Goal: Entertainment & Leisure: Consume media (video, audio)

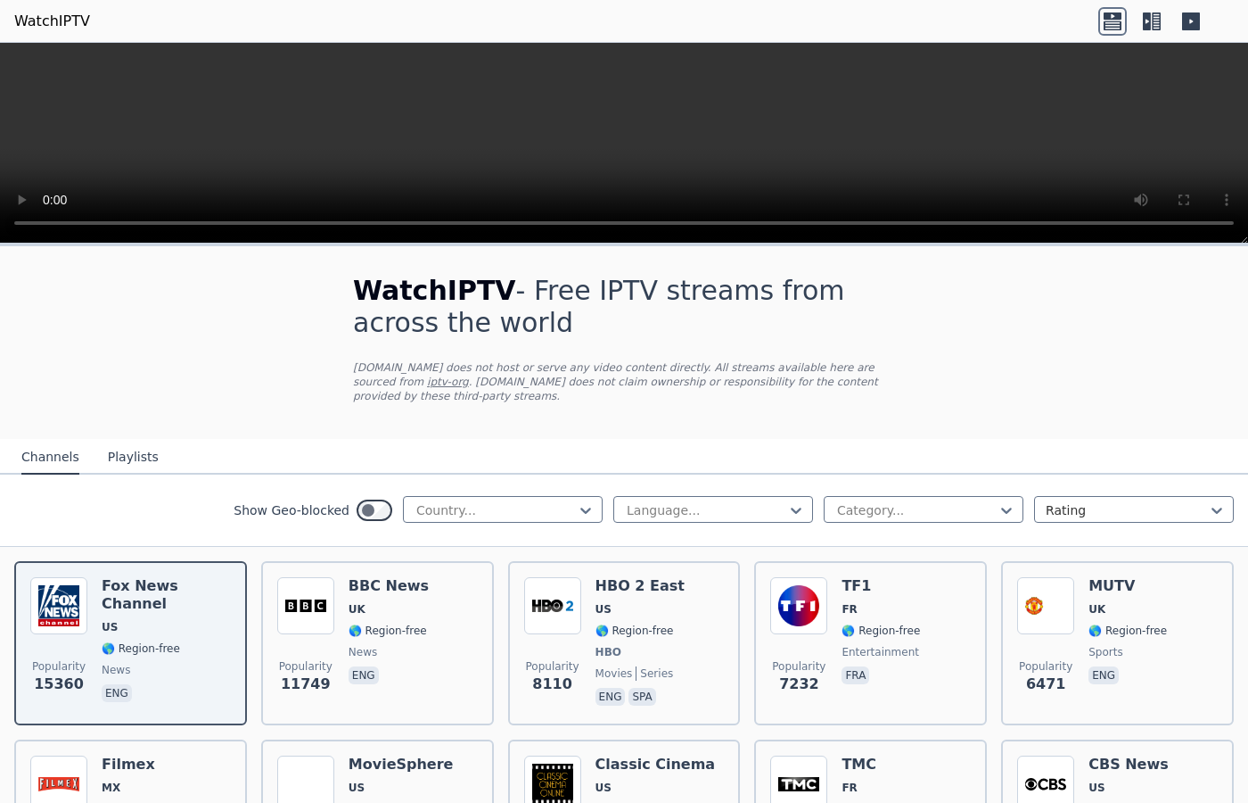
click at [799, 507] on icon at bounding box center [796, 510] width 18 height 18
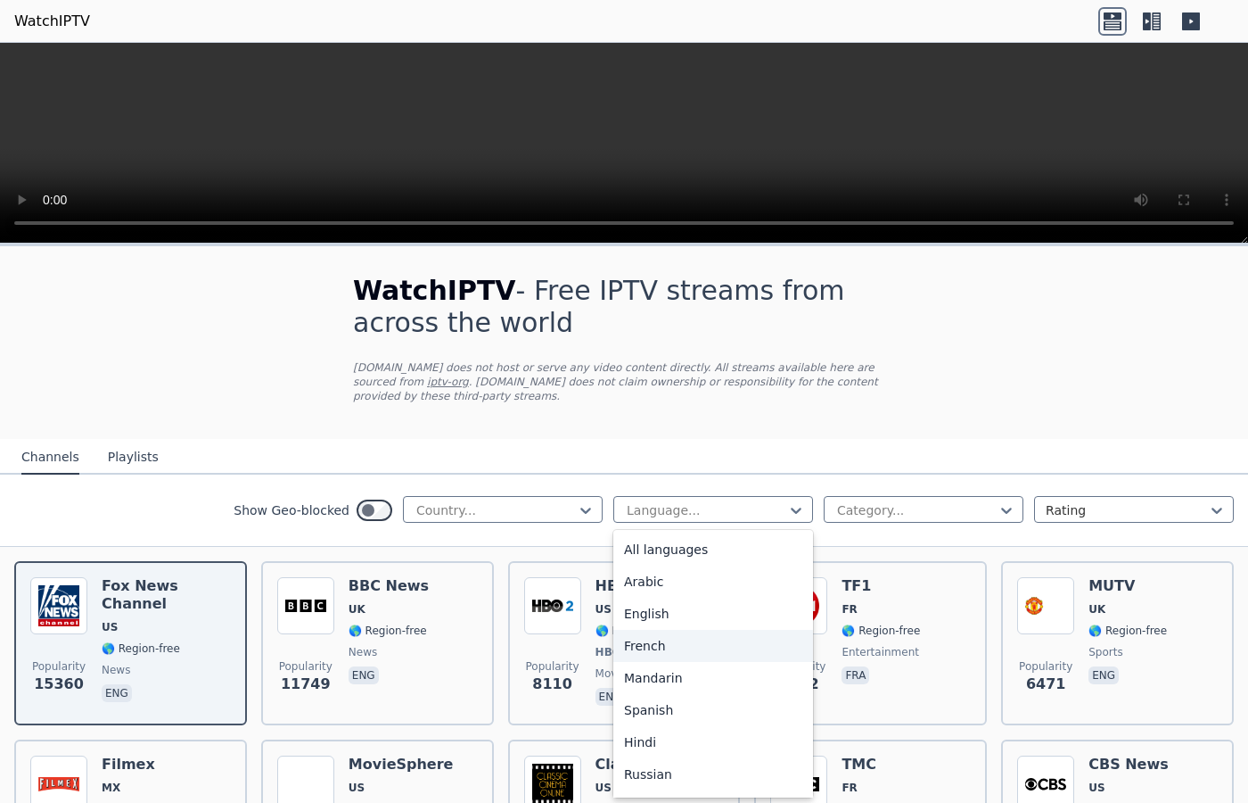
click at [636, 645] on div "French" at bounding box center [714, 646] width 200 height 32
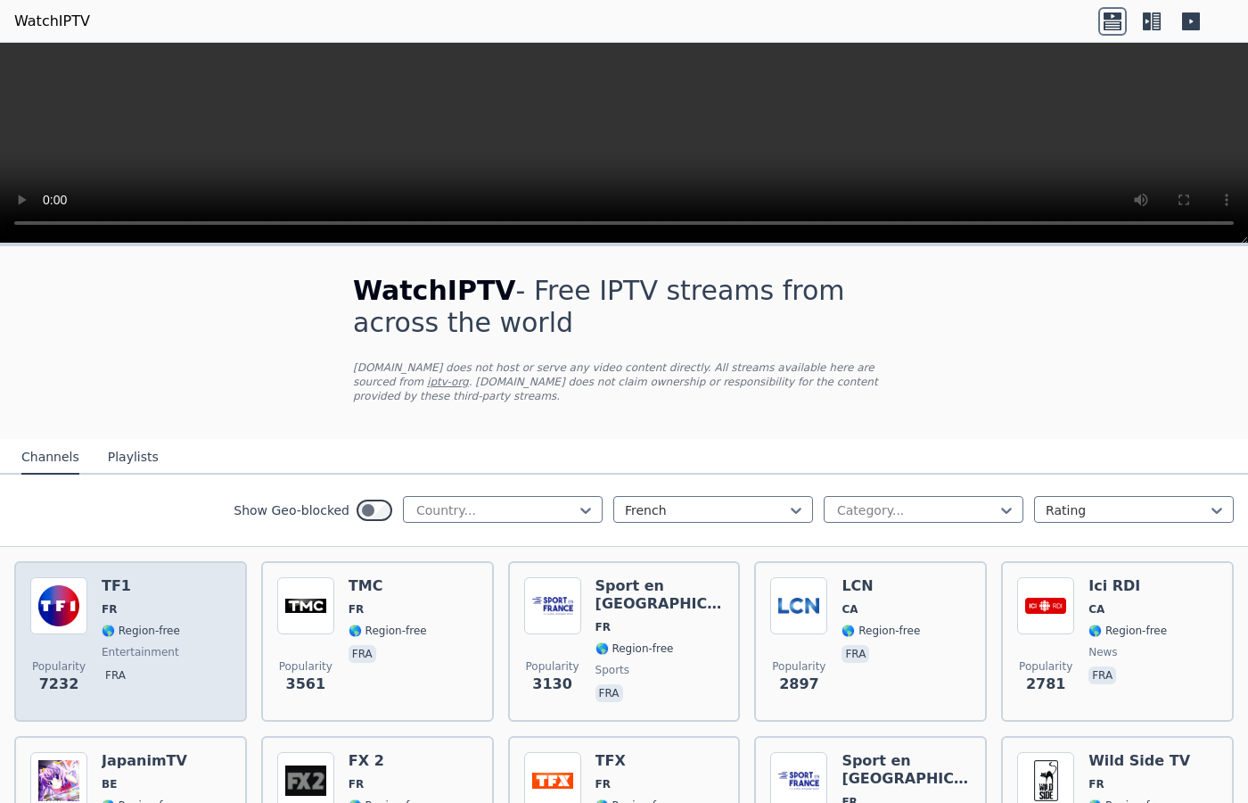
click at [88, 622] on div "Popularity 7232 TF1 FR 🌎 Region-free entertainment fra" at bounding box center [130, 641] width 201 height 128
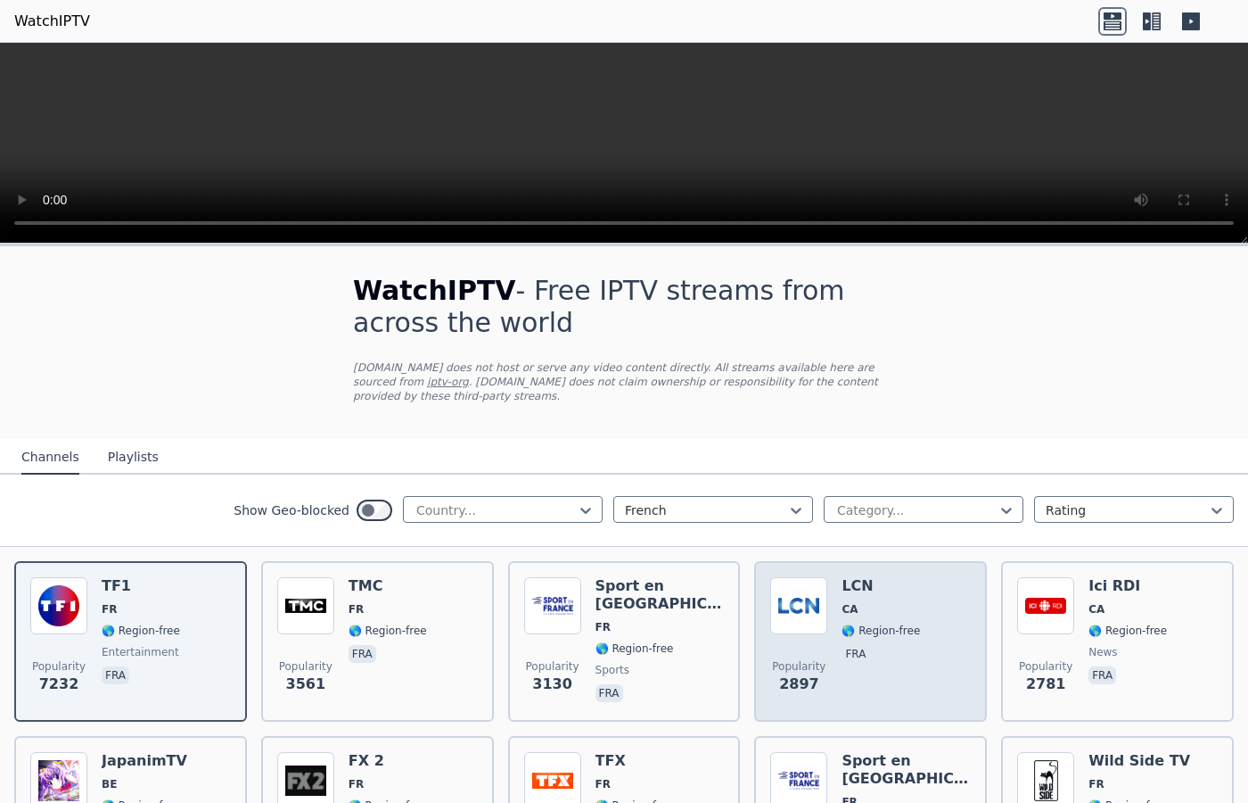
click at [892, 608] on span "CA" at bounding box center [881, 609] width 78 height 14
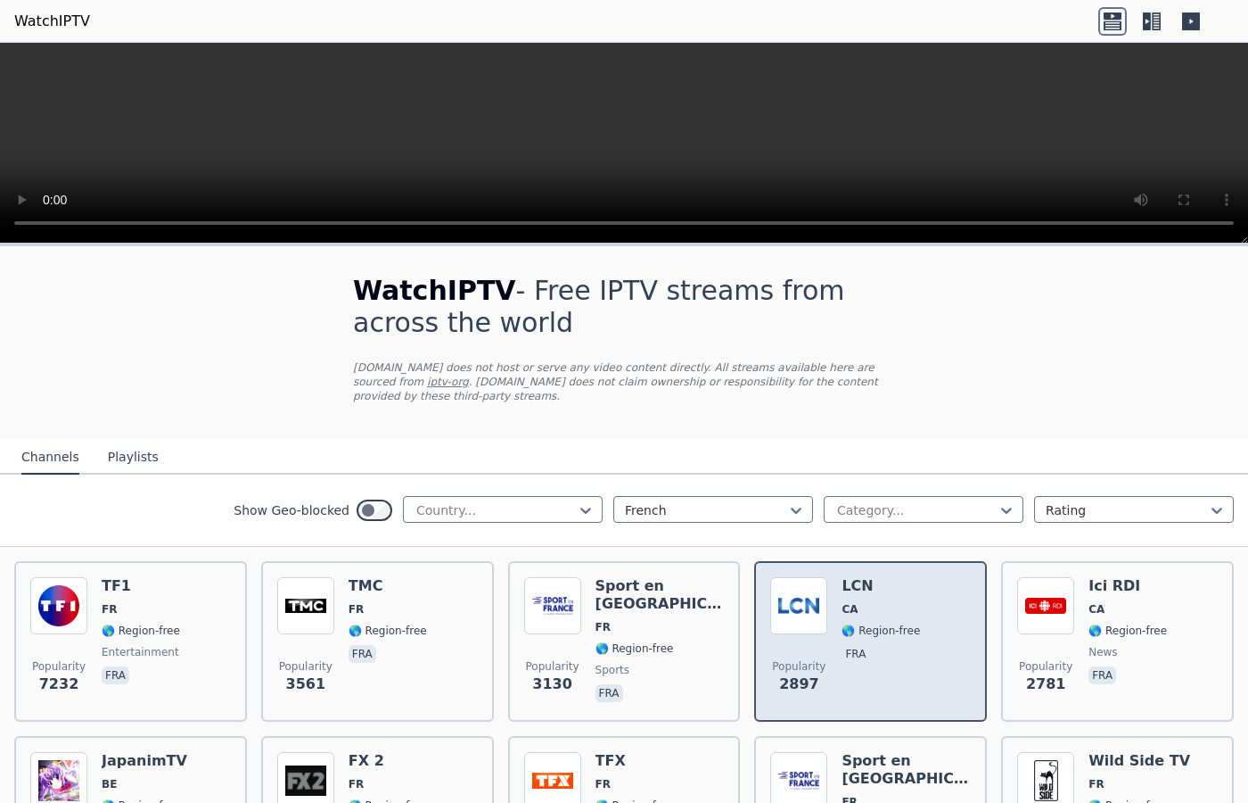
click at [892, 608] on span "CA" at bounding box center [881, 609] width 78 height 14
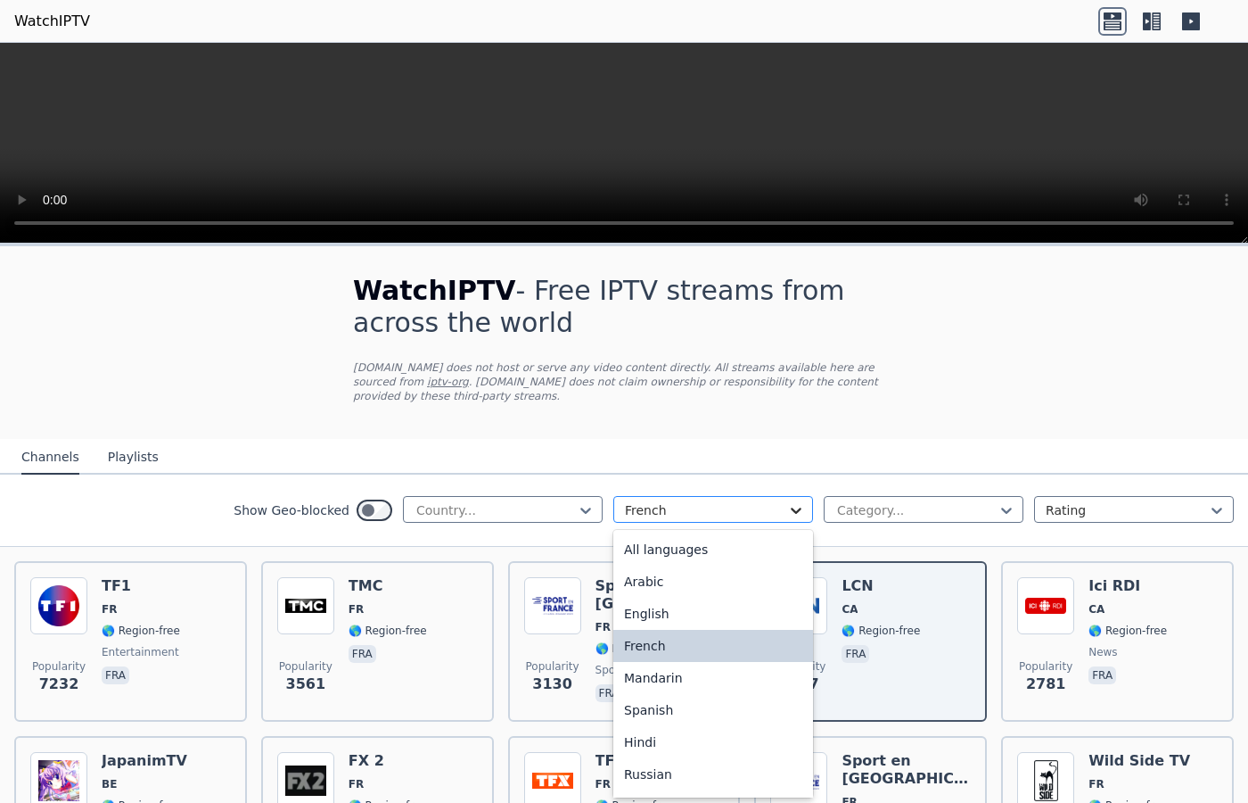
click at [791, 509] on icon at bounding box center [796, 510] width 18 height 18
click at [659, 548] on div "All languages" at bounding box center [714, 549] width 200 height 32
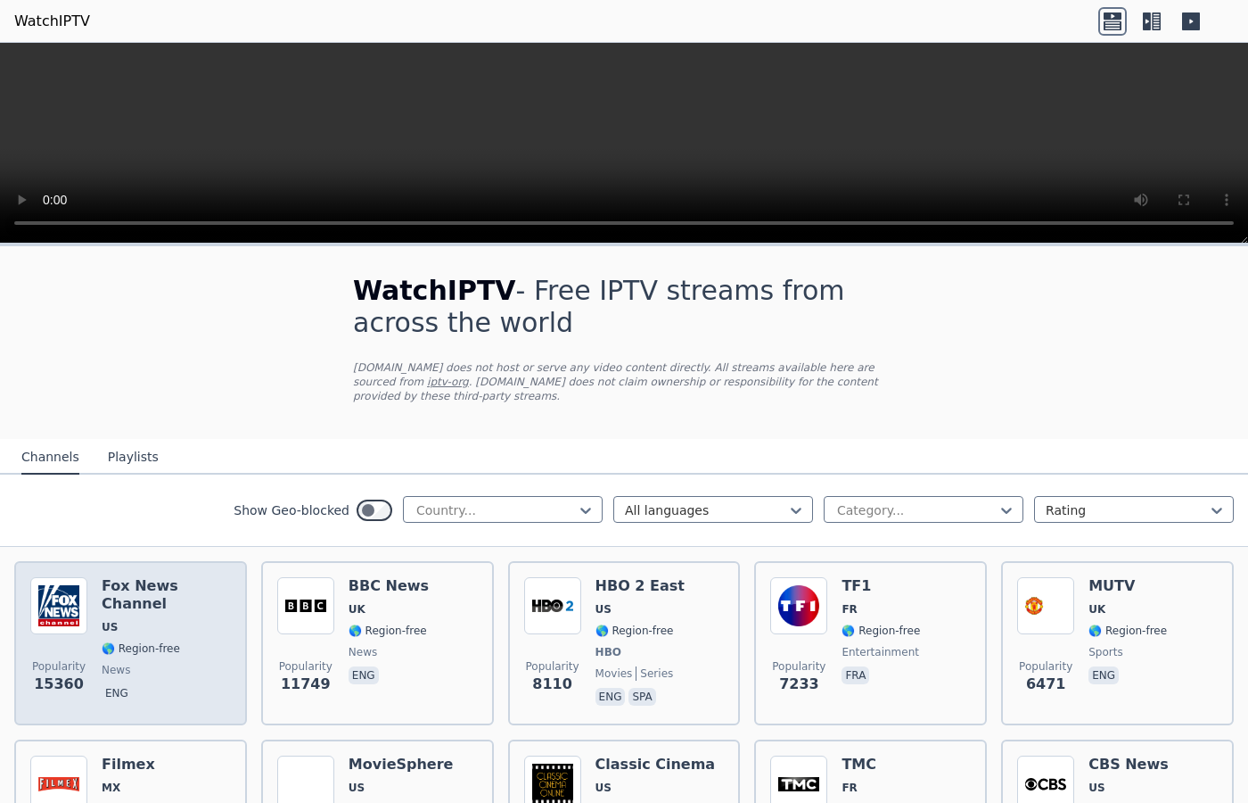
click at [191, 643] on div "[PERSON_NAME] US 🌎 Region-free news eng" at bounding box center [166, 643] width 129 height 132
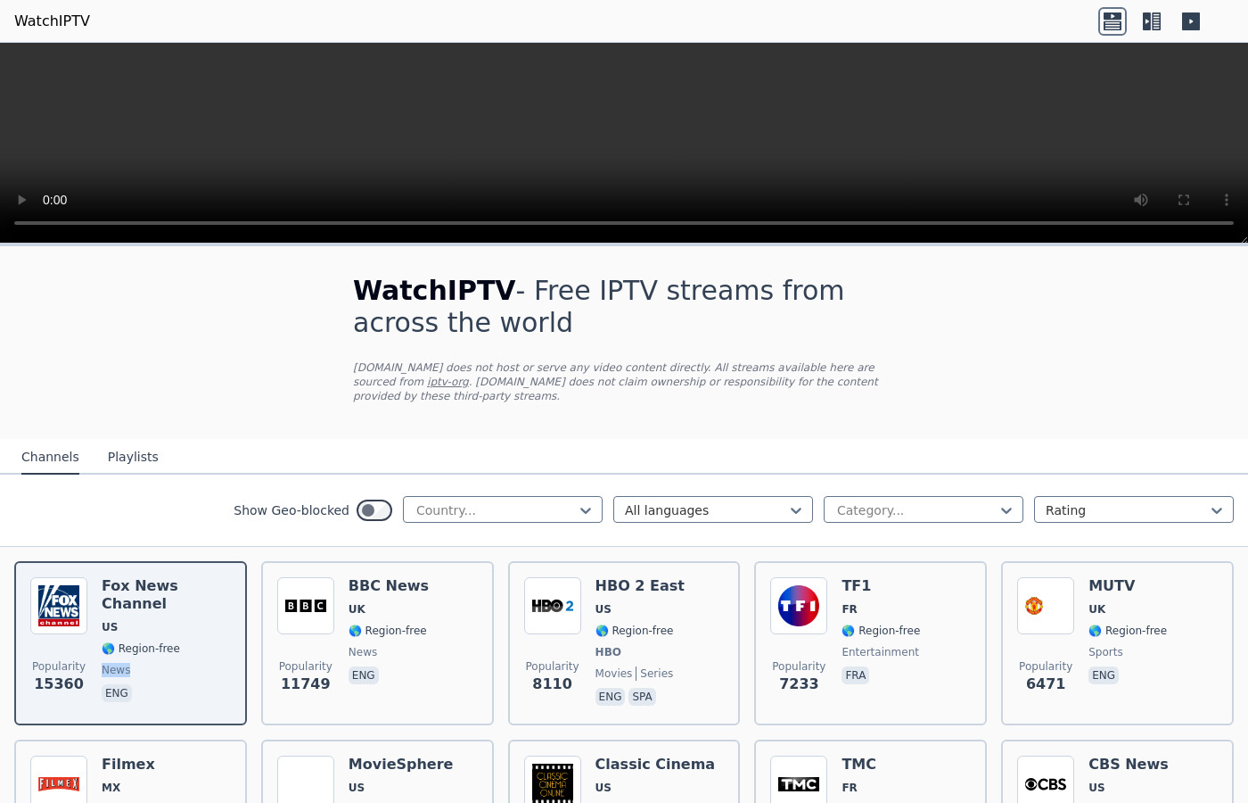
click at [427, 377] on link "iptv-org" at bounding box center [448, 381] width 42 height 12
click at [800, 510] on icon at bounding box center [796, 510] width 11 height 6
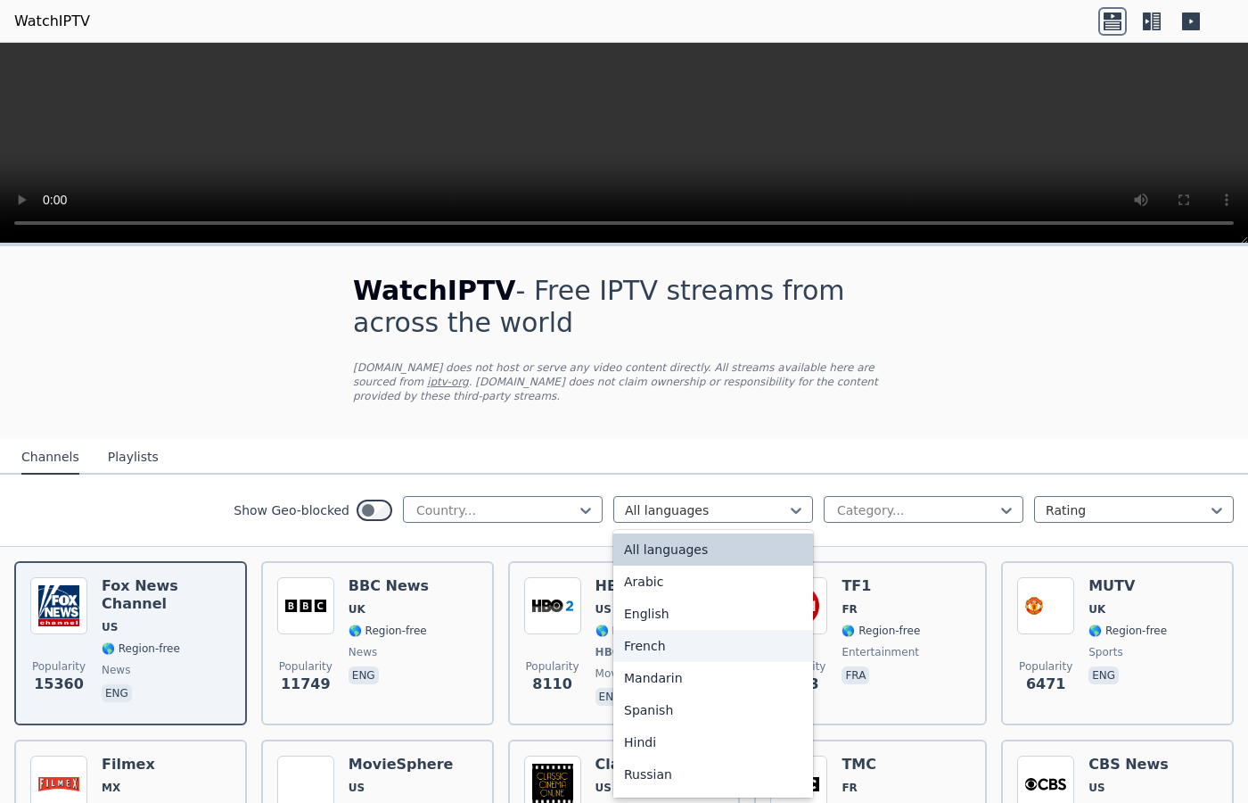
click at [649, 640] on div "French" at bounding box center [714, 646] width 200 height 32
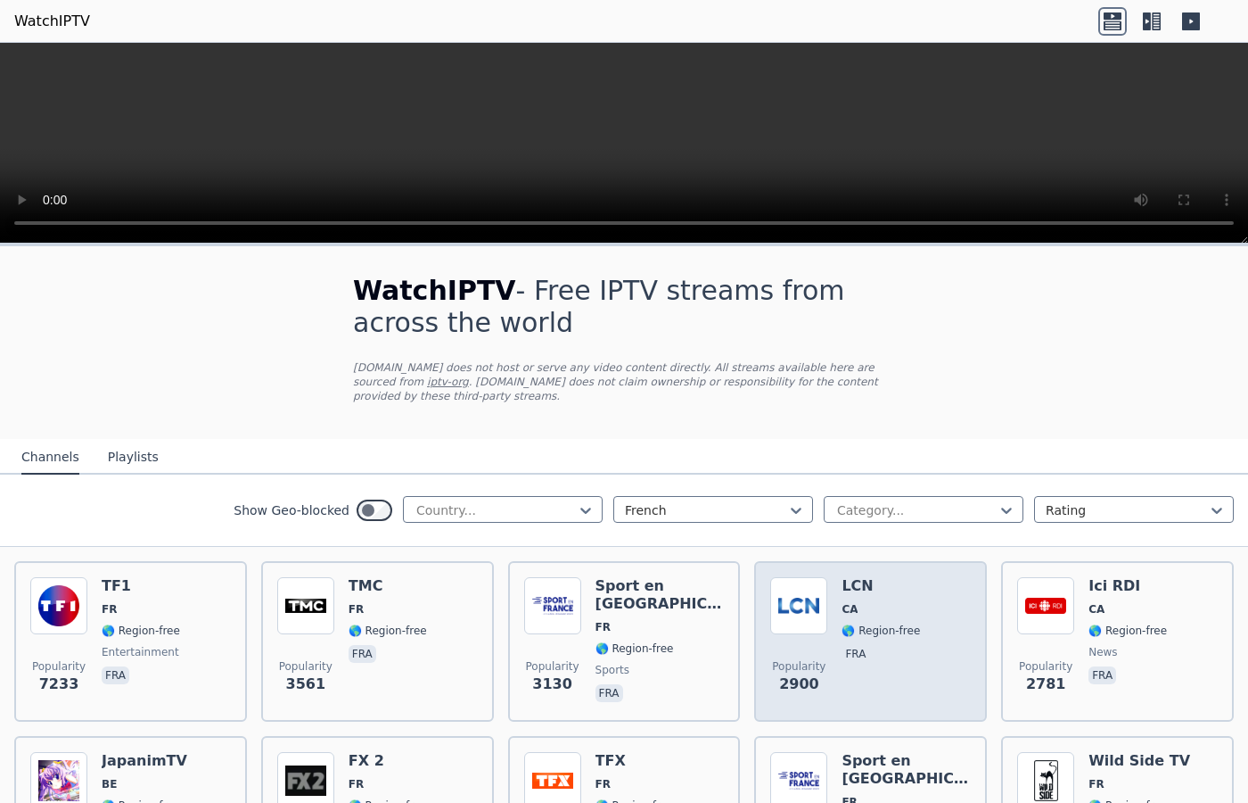
click at [900, 629] on span "🌎 Region-free" at bounding box center [881, 630] width 78 height 14
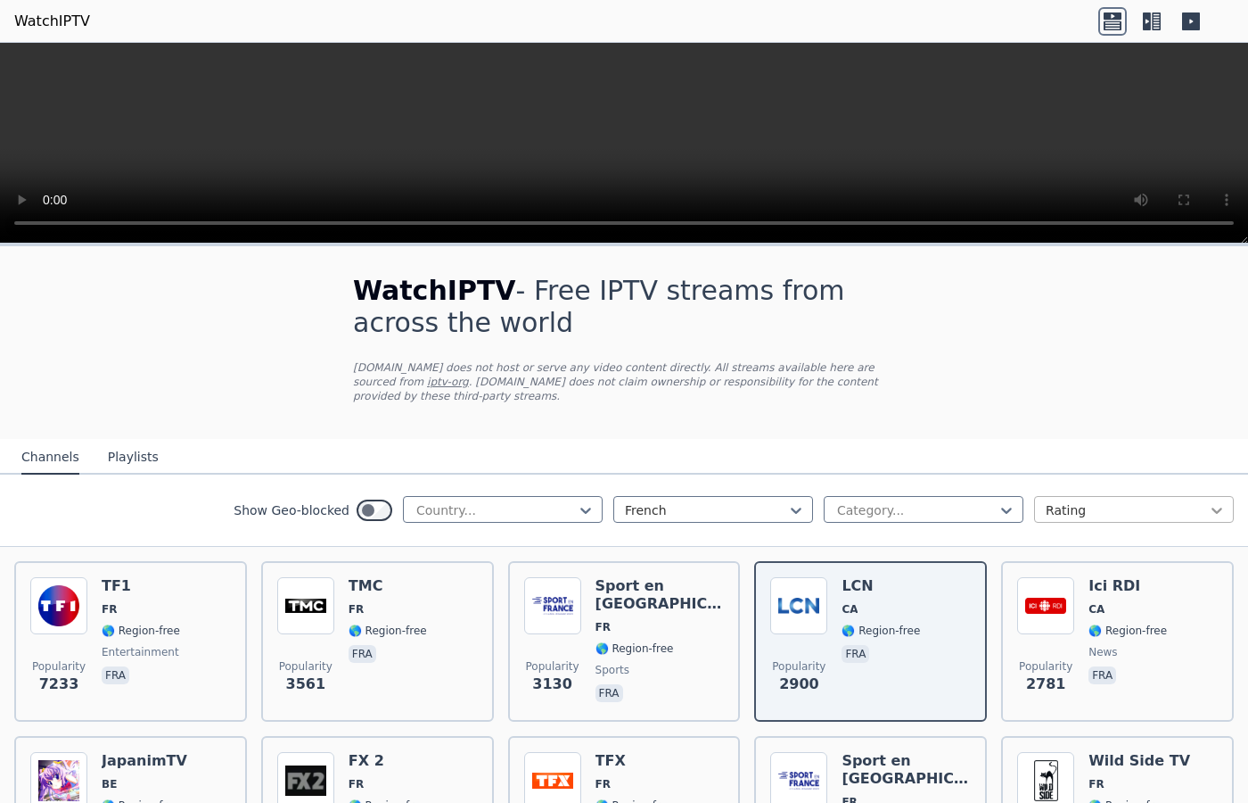
click at [1213, 505] on icon at bounding box center [1217, 510] width 18 height 18
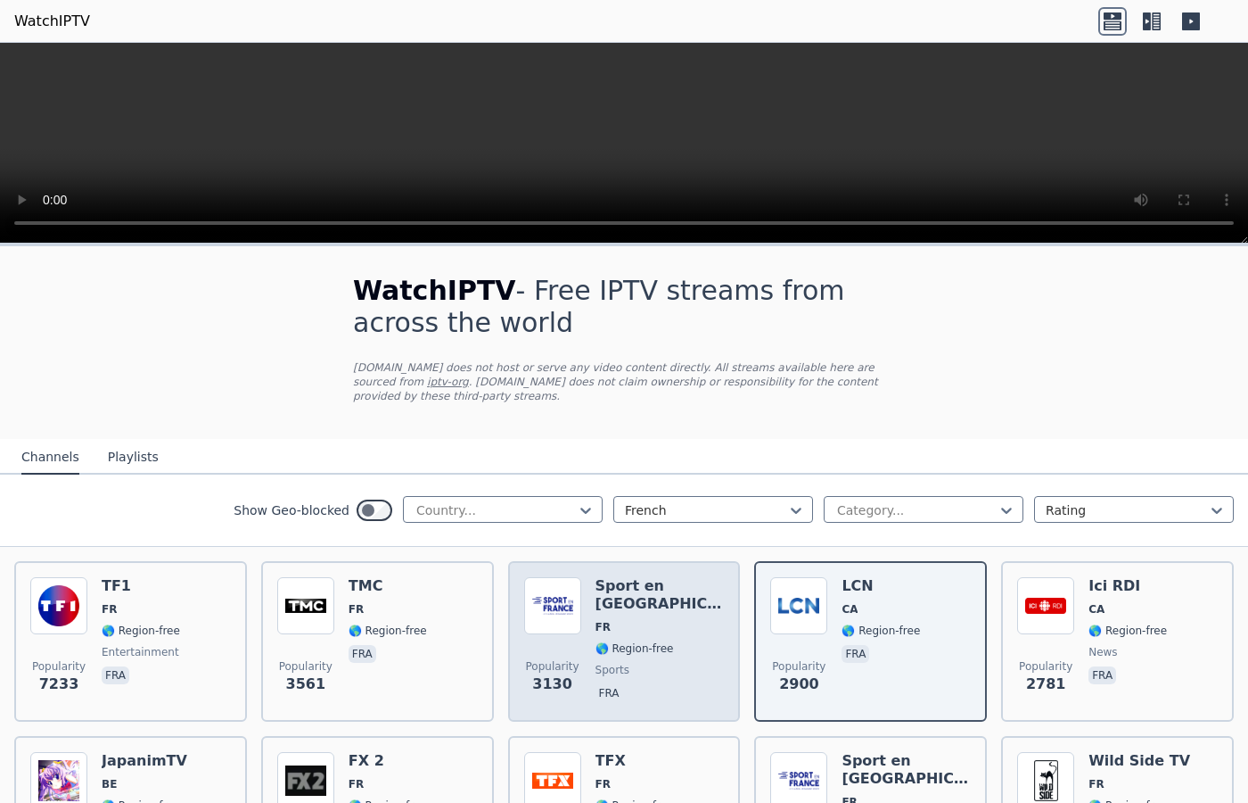
click at [596, 620] on span "FR" at bounding box center [603, 627] width 15 height 14
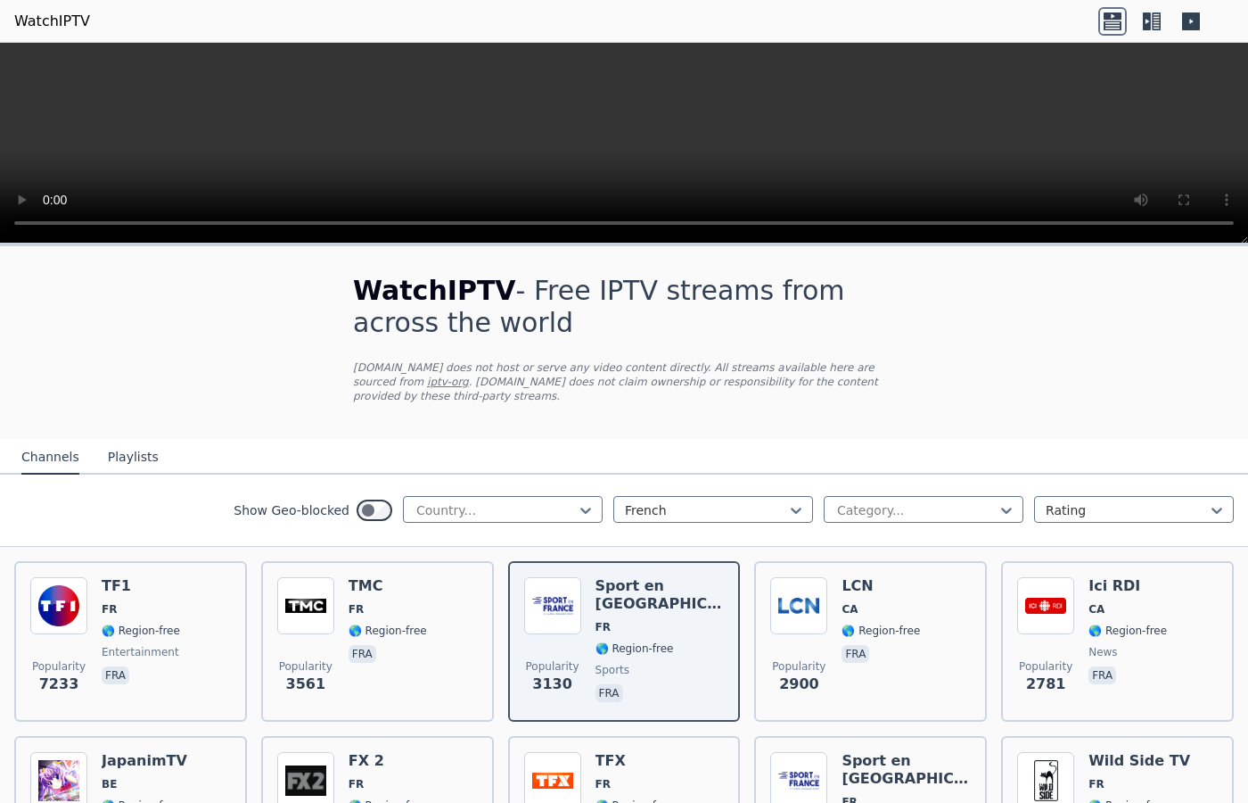
click at [1152, 28] on icon at bounding box center [1152, 21] width 29 height 29
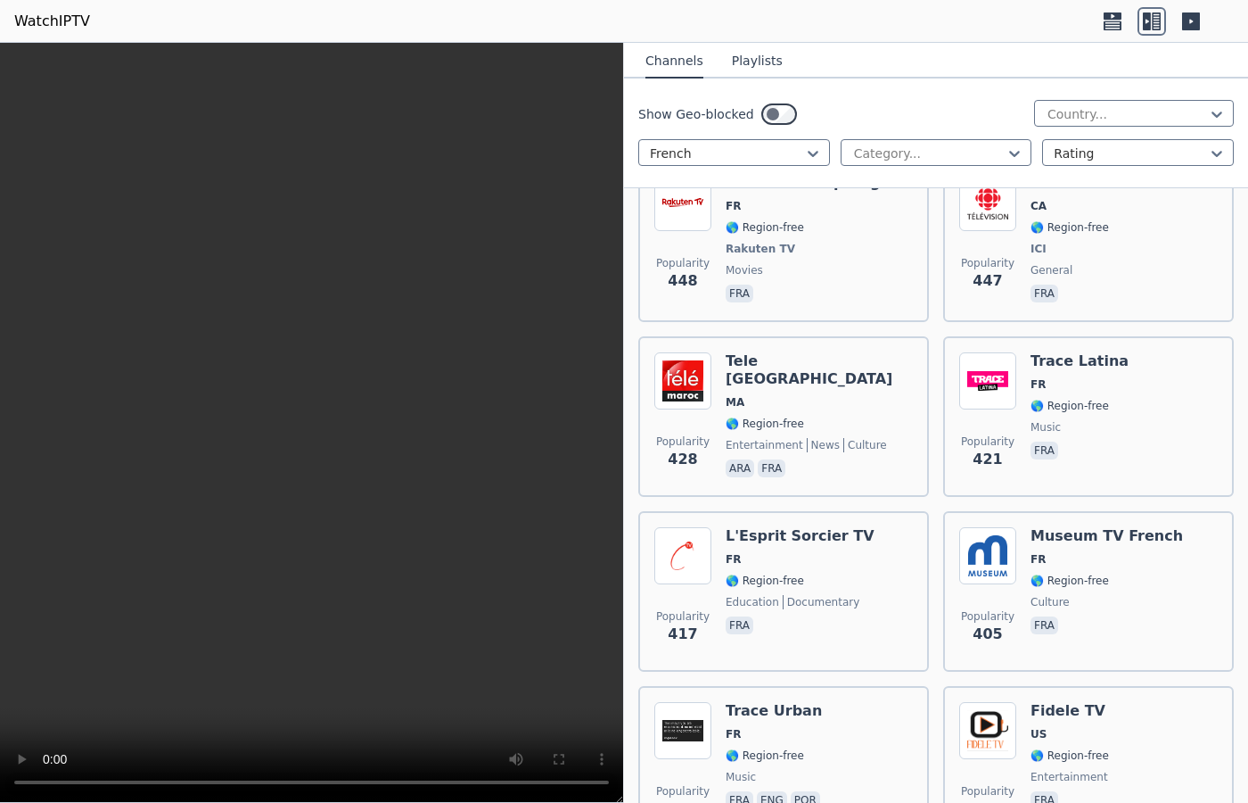
scroll to position [1898, 0]
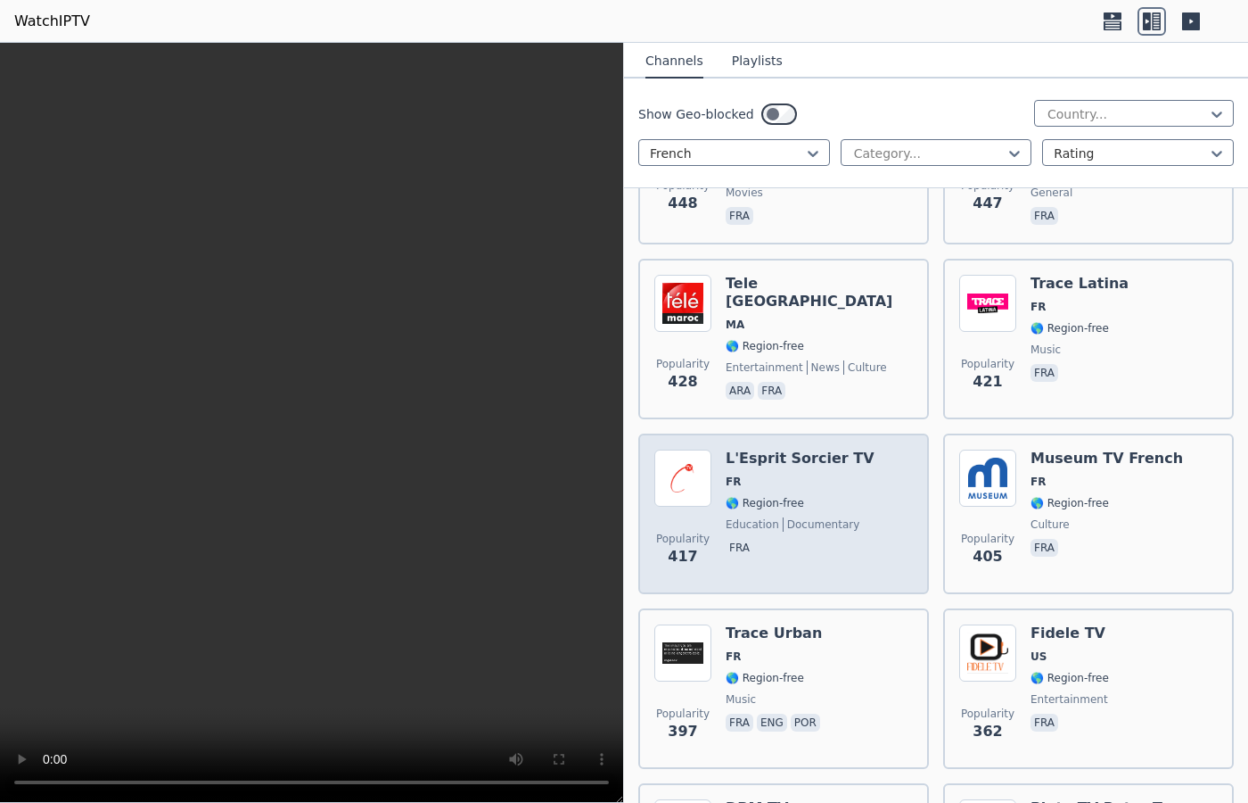
click at [736, 517] on span "education" at bounding box center [753, 524] width 54 height 14
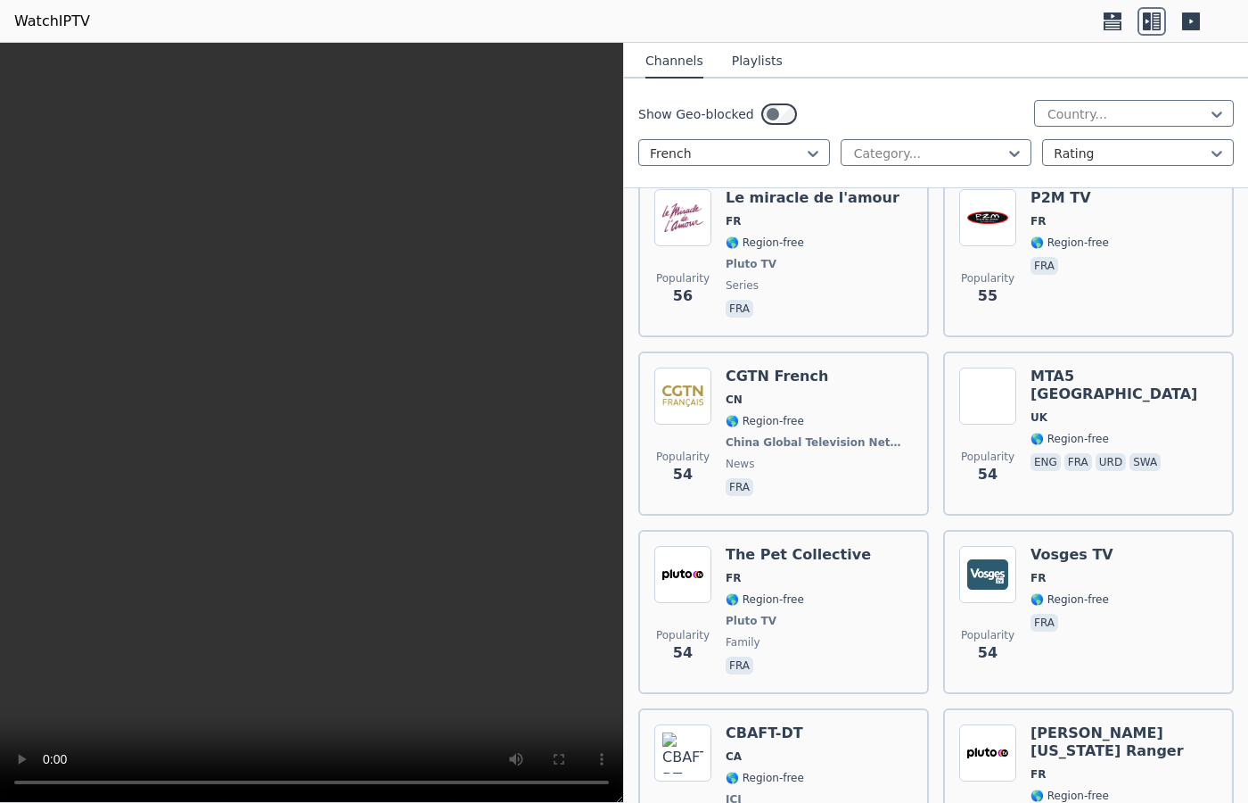
scroll to position [12950, 0]
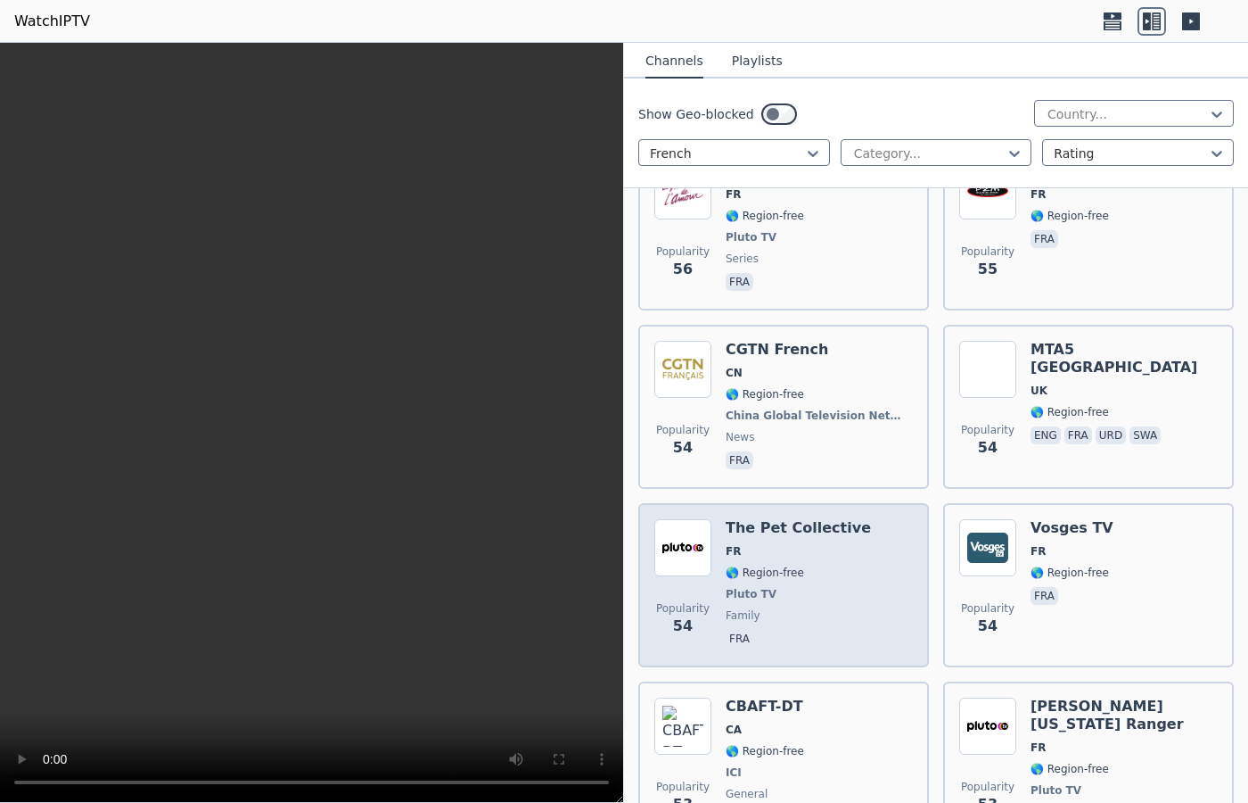
click at [762, 544] on span "FR" at bounding box center [798, 551] width 145 height 14
